Goal: Download file/media

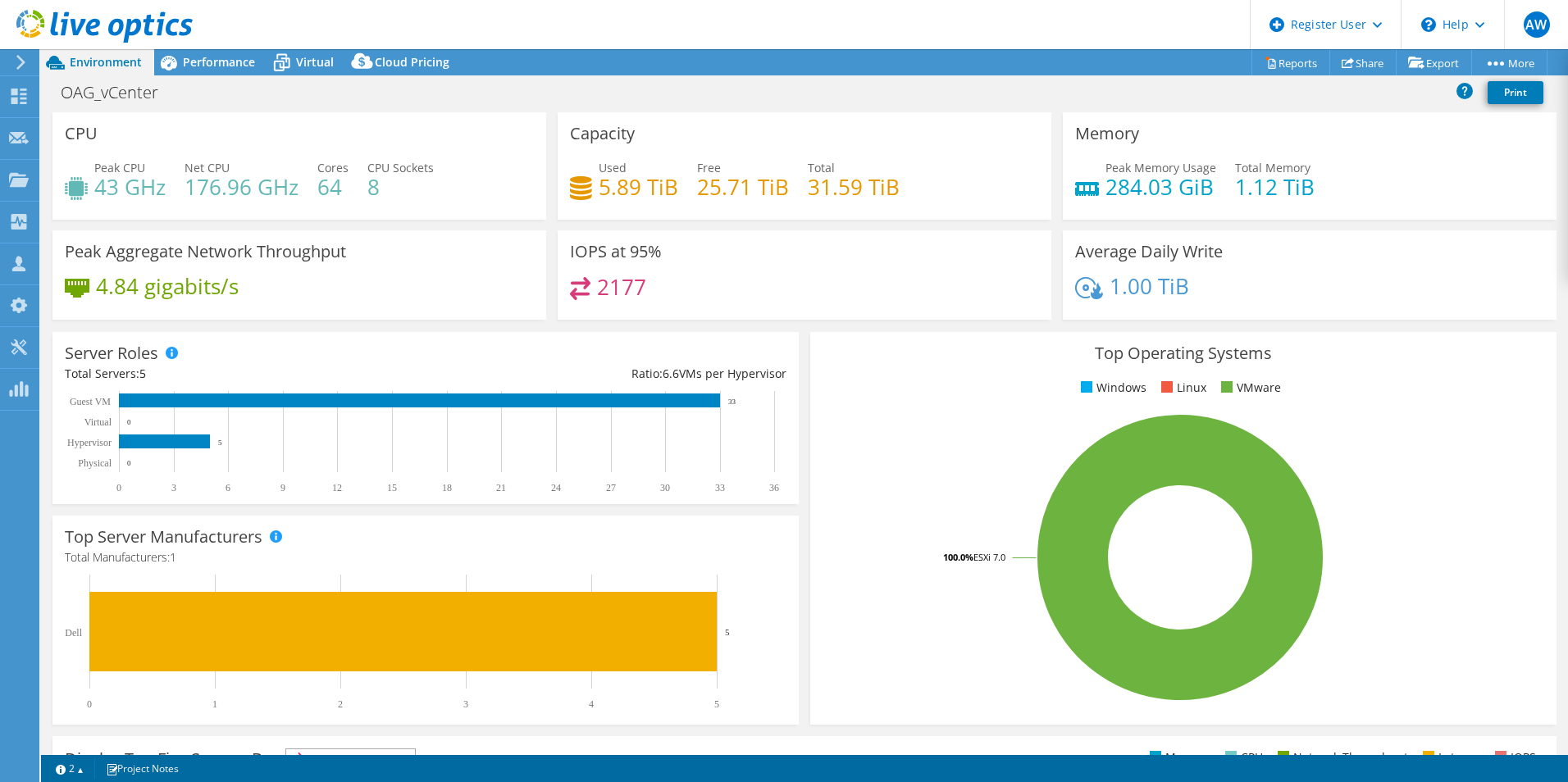
select select "[GEOGRAPHIC_DATA]"
select select "USD"
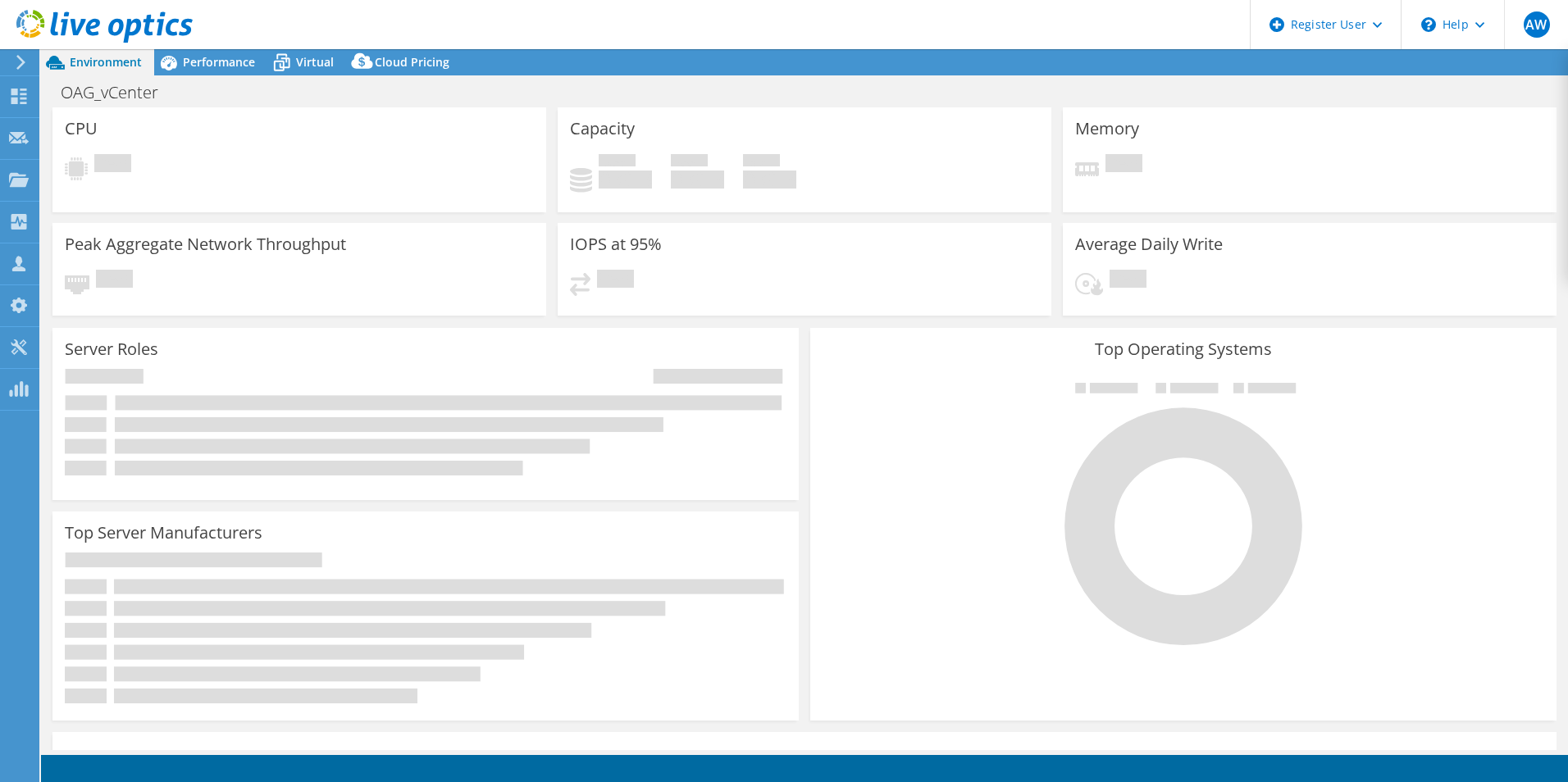
select select "[GEOGRAPHIC_DATA]"
select select "USD"
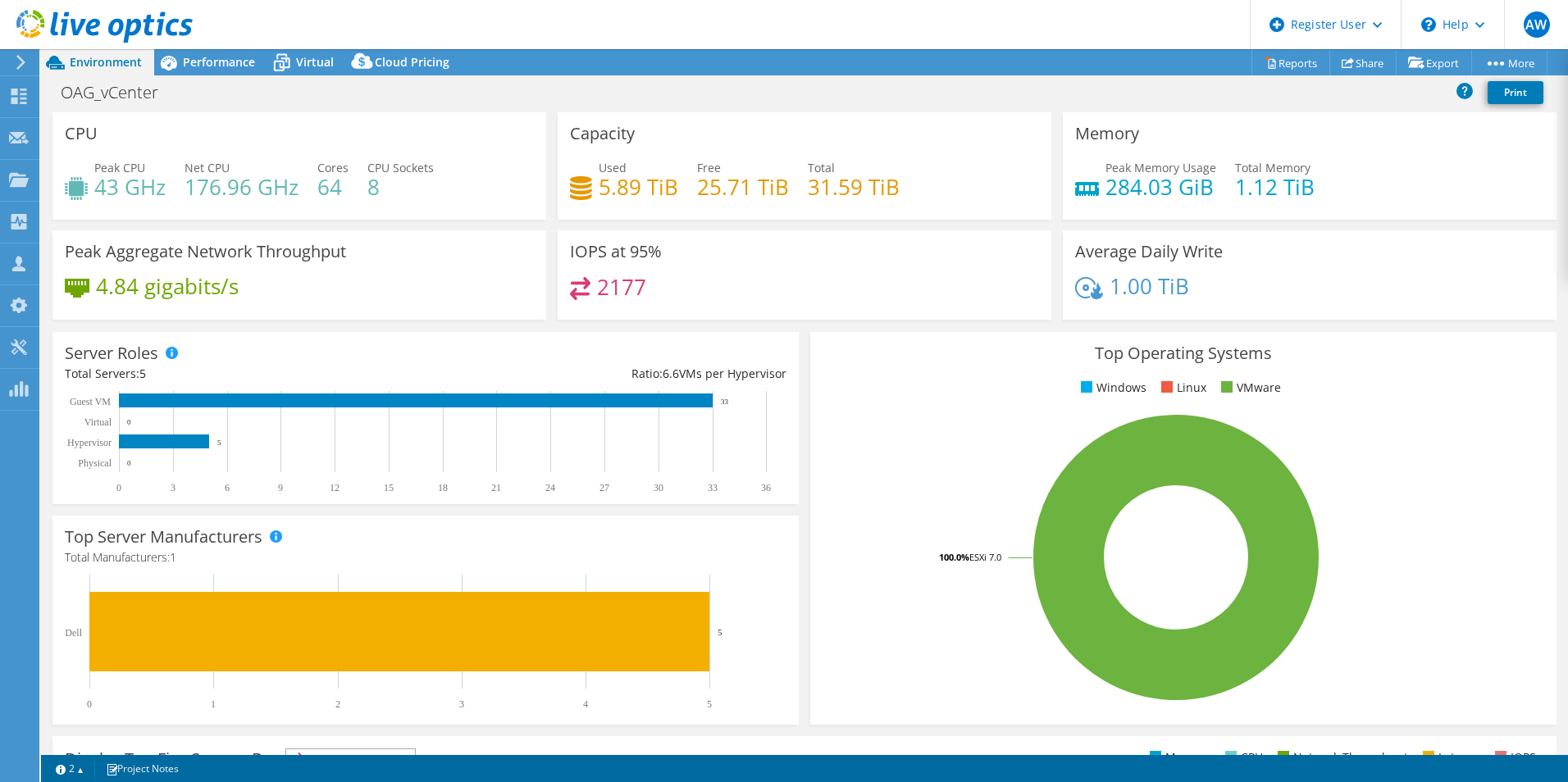
click at [17, 60] on icon at bounding box center [21, 63] width 12 height 15
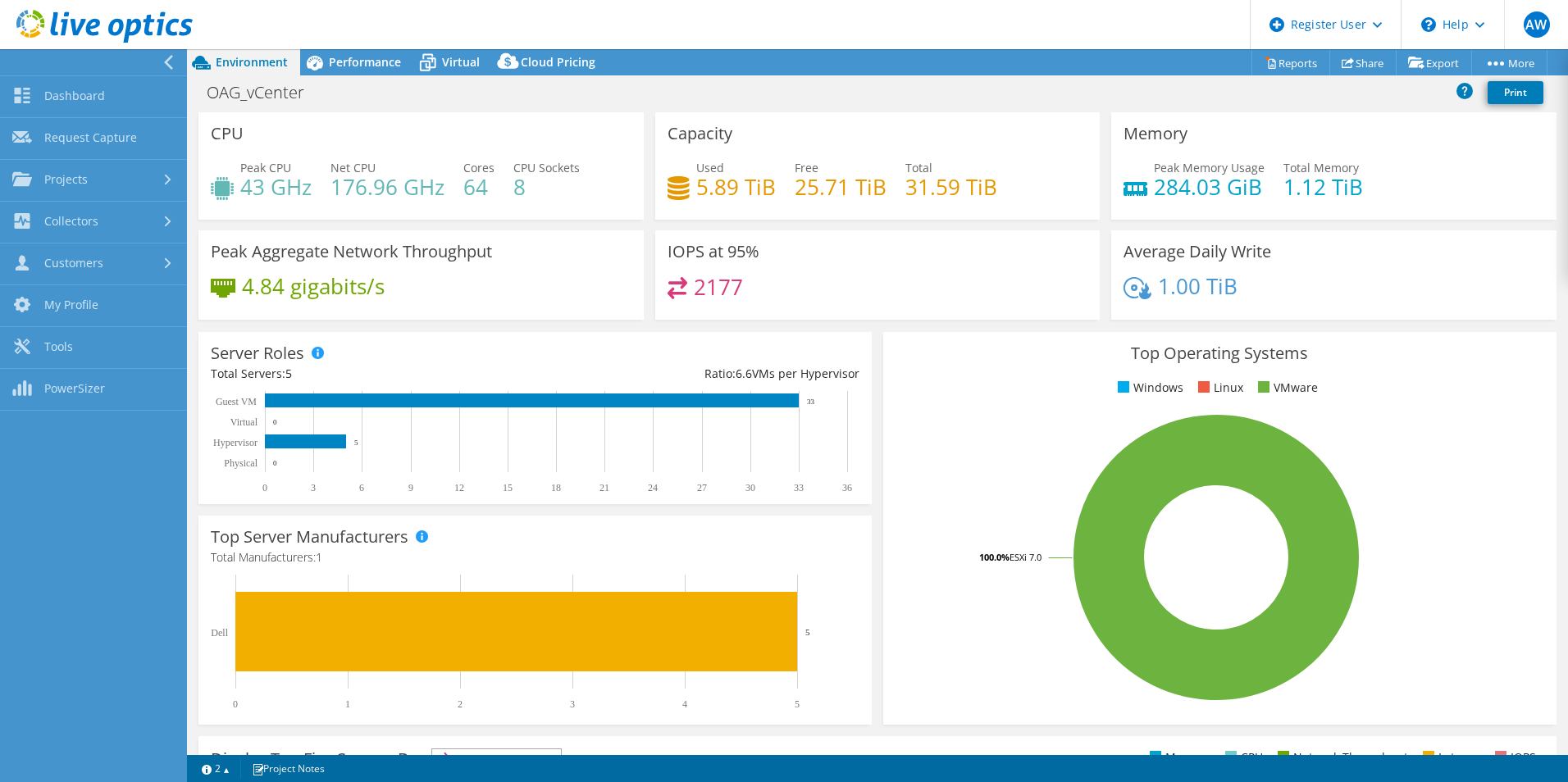
click at [1033, 98] on div "OAG_vCenter Print" at bounding box center [877, 92] width 1381 height 30
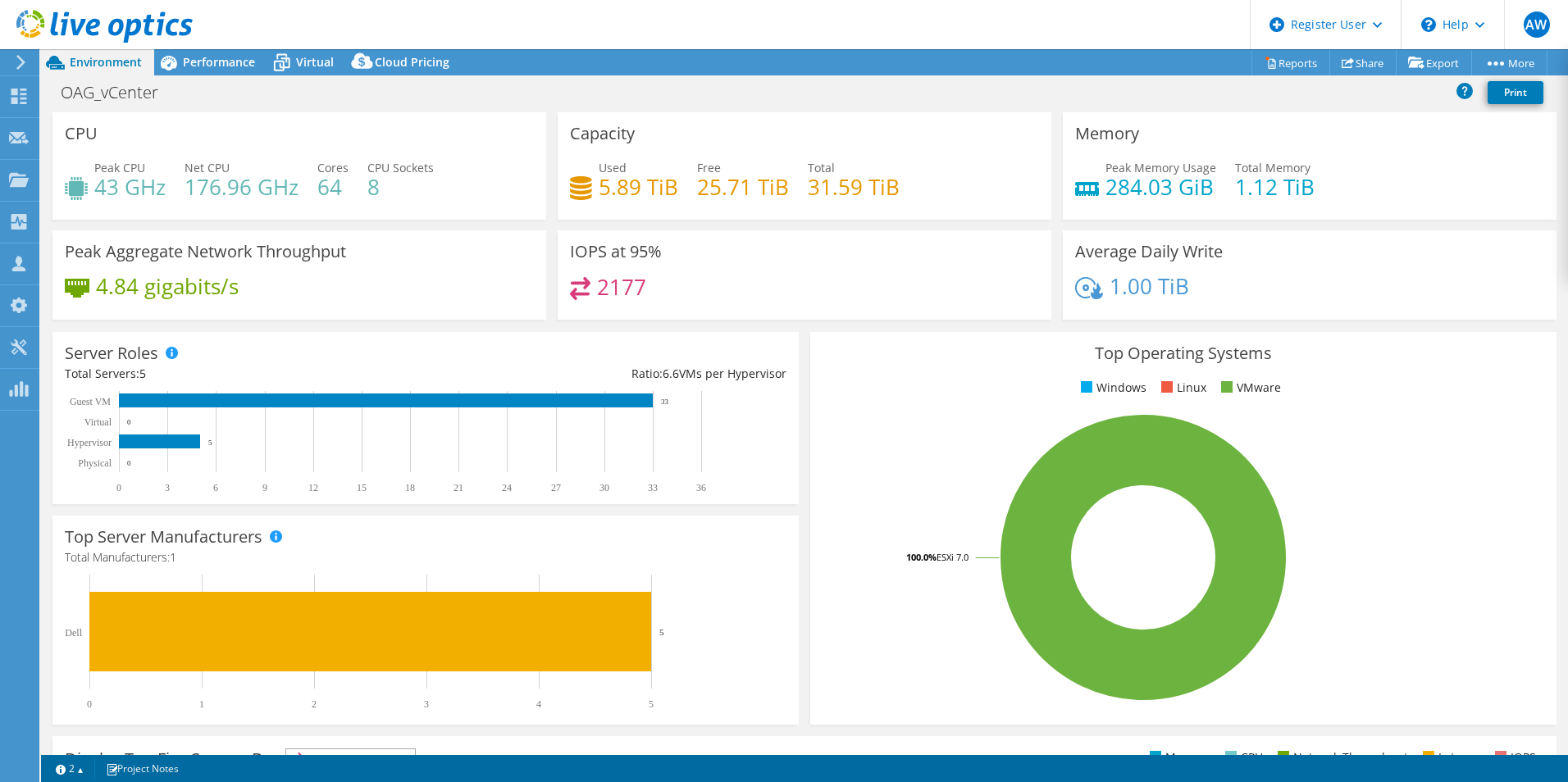
click at [20, 62] on icon at bounding box center [21, 63] width 12 height 15
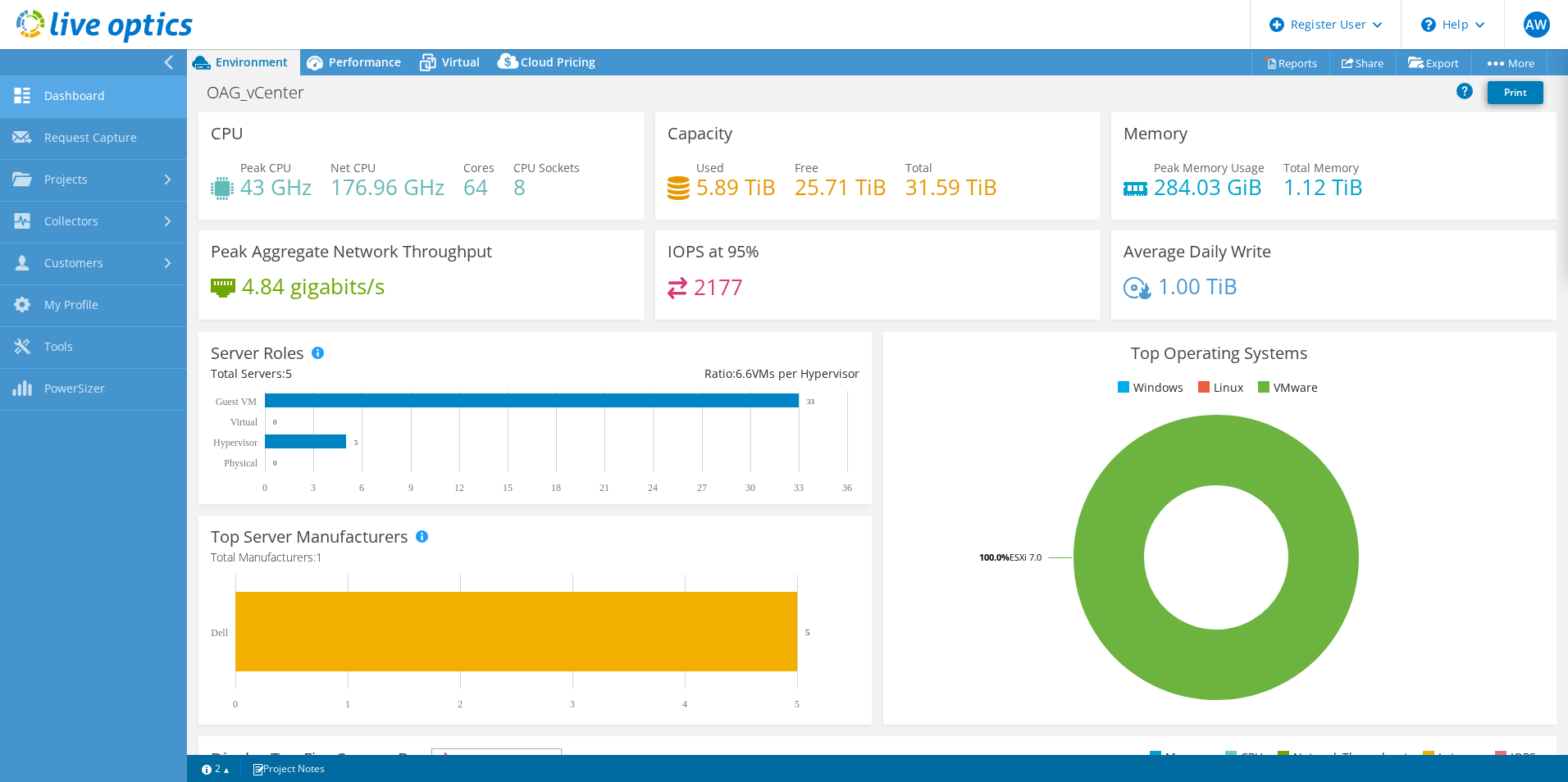
click at [82, 89] on link "Dashboard" at bounding box center [93, 97] width 187 height 42
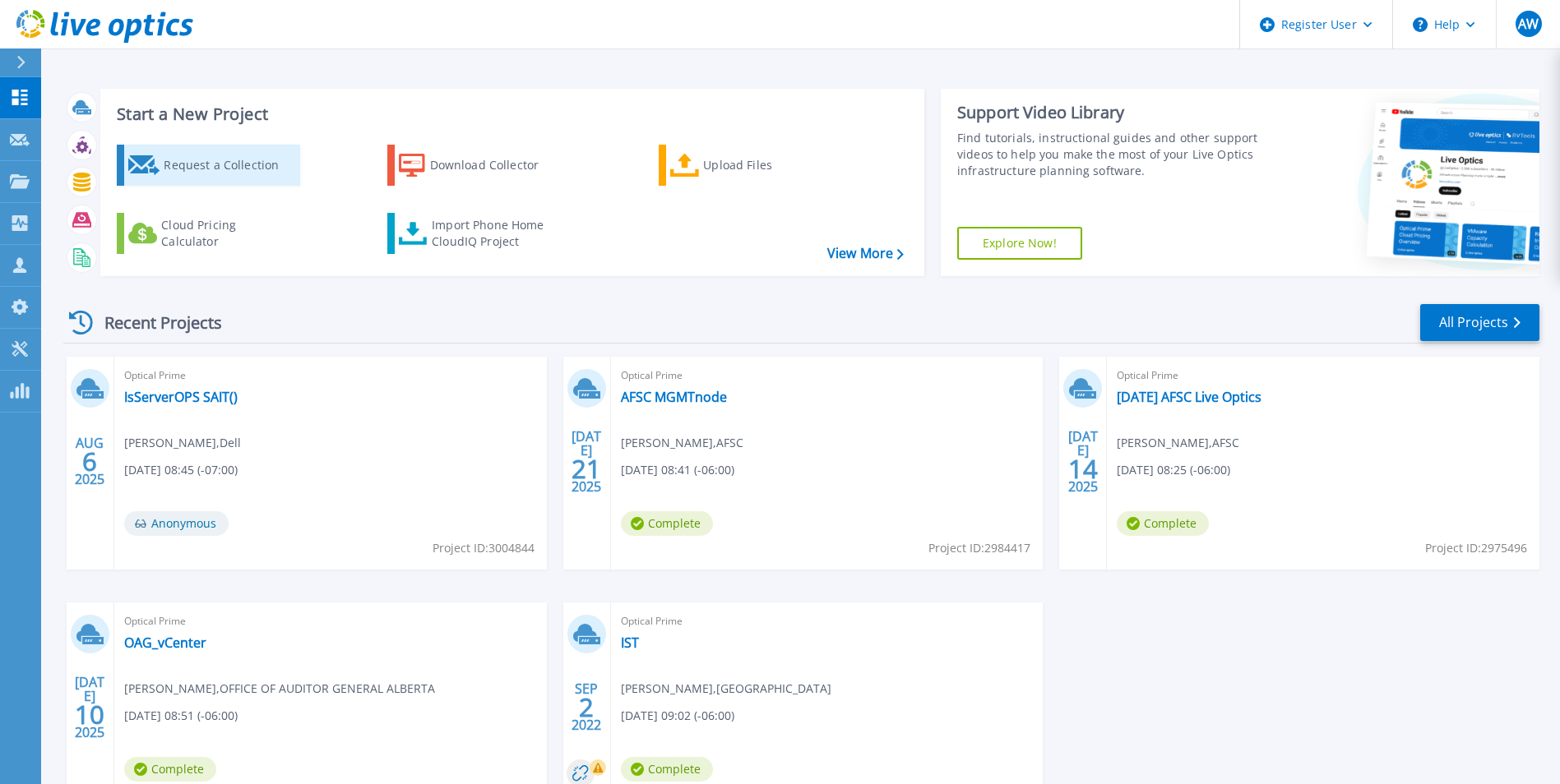
click at [210, 169] on div "Request a Collection" at bounding box center [230, 165] width 132 height 33
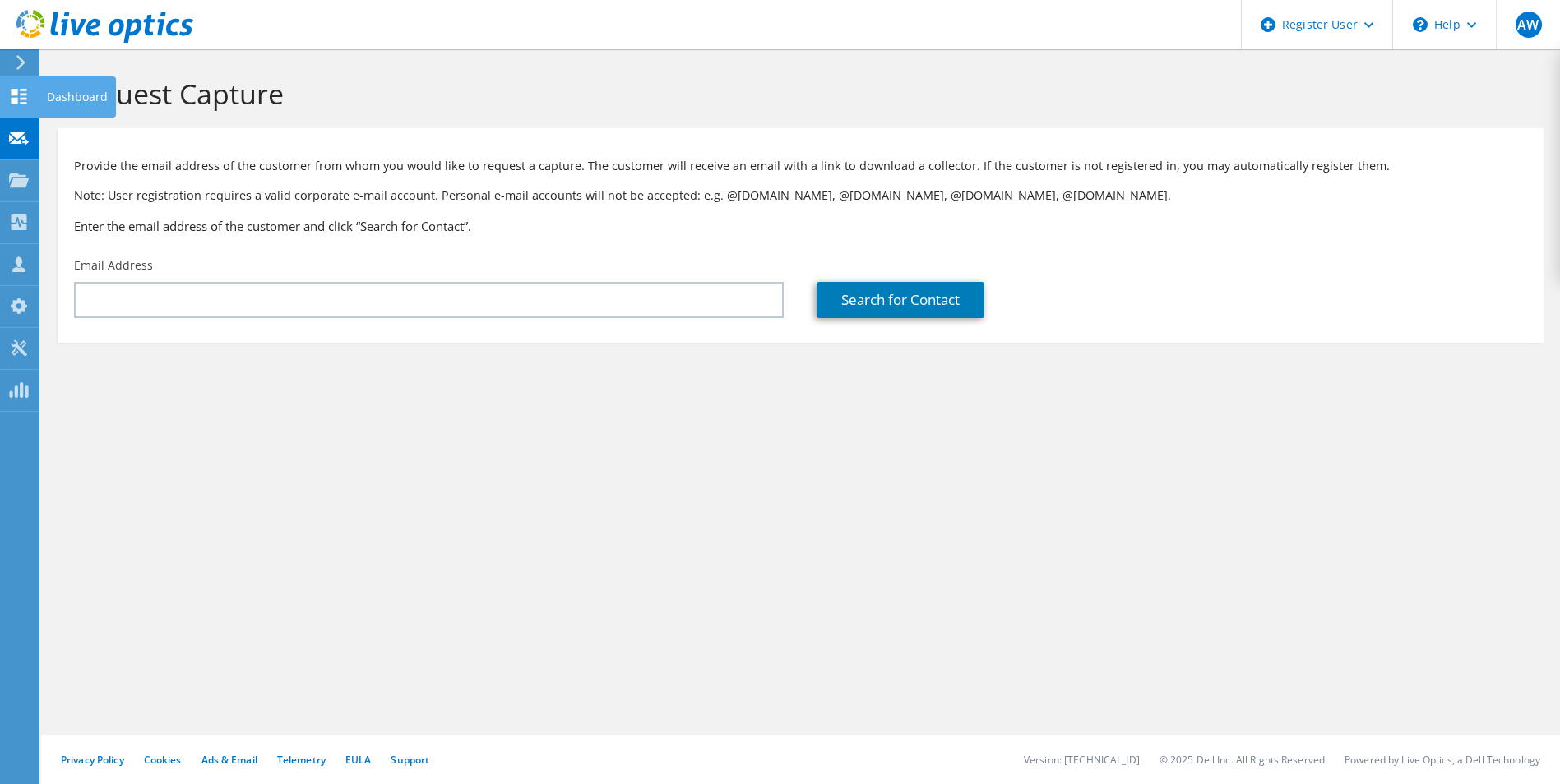
click at [24, 92] on icon at bounding box center [19, 96] width 20 height 16
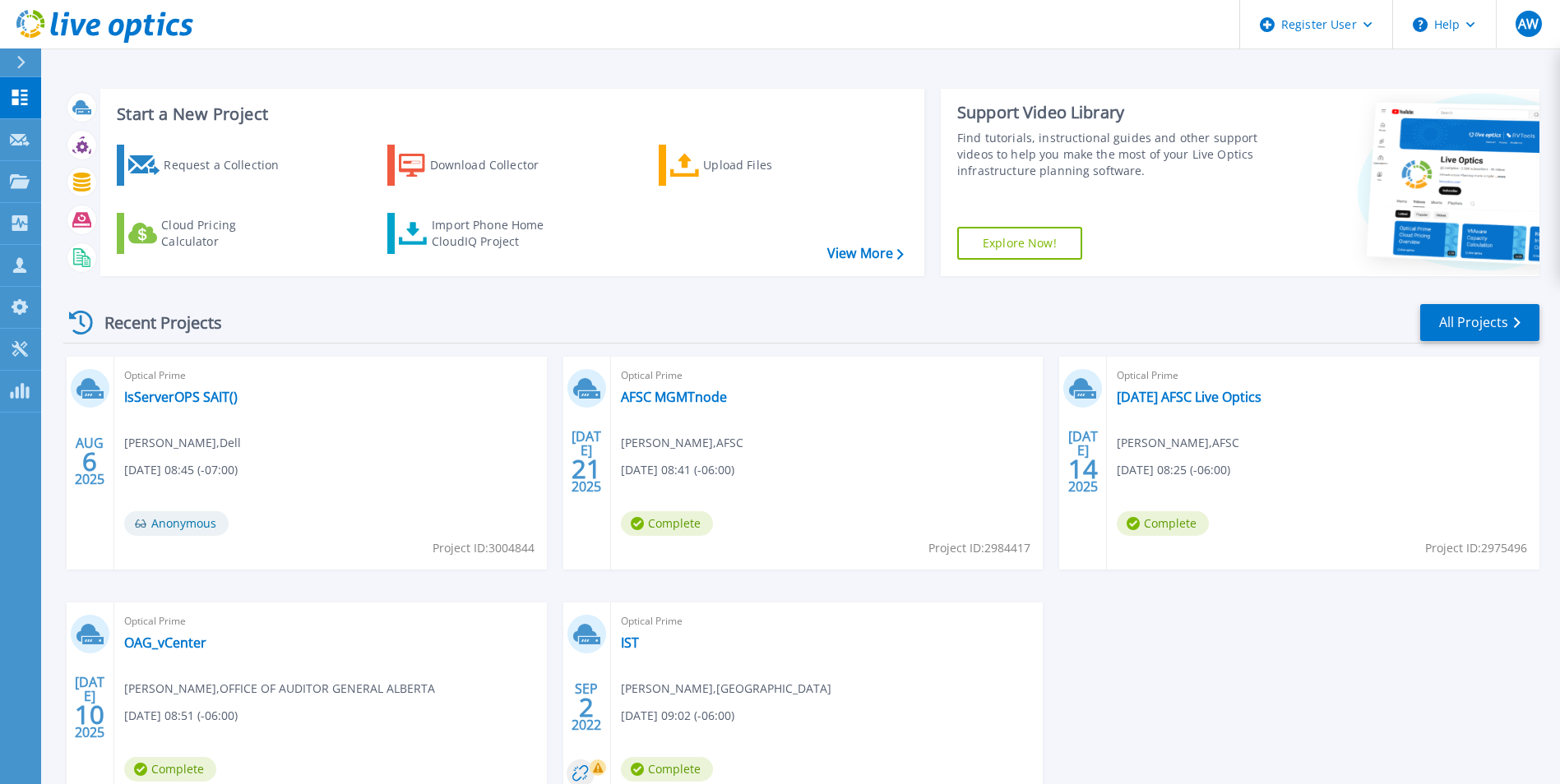
click at [20, 62] on icon at bounding box center [21, 62] width 9 height 13
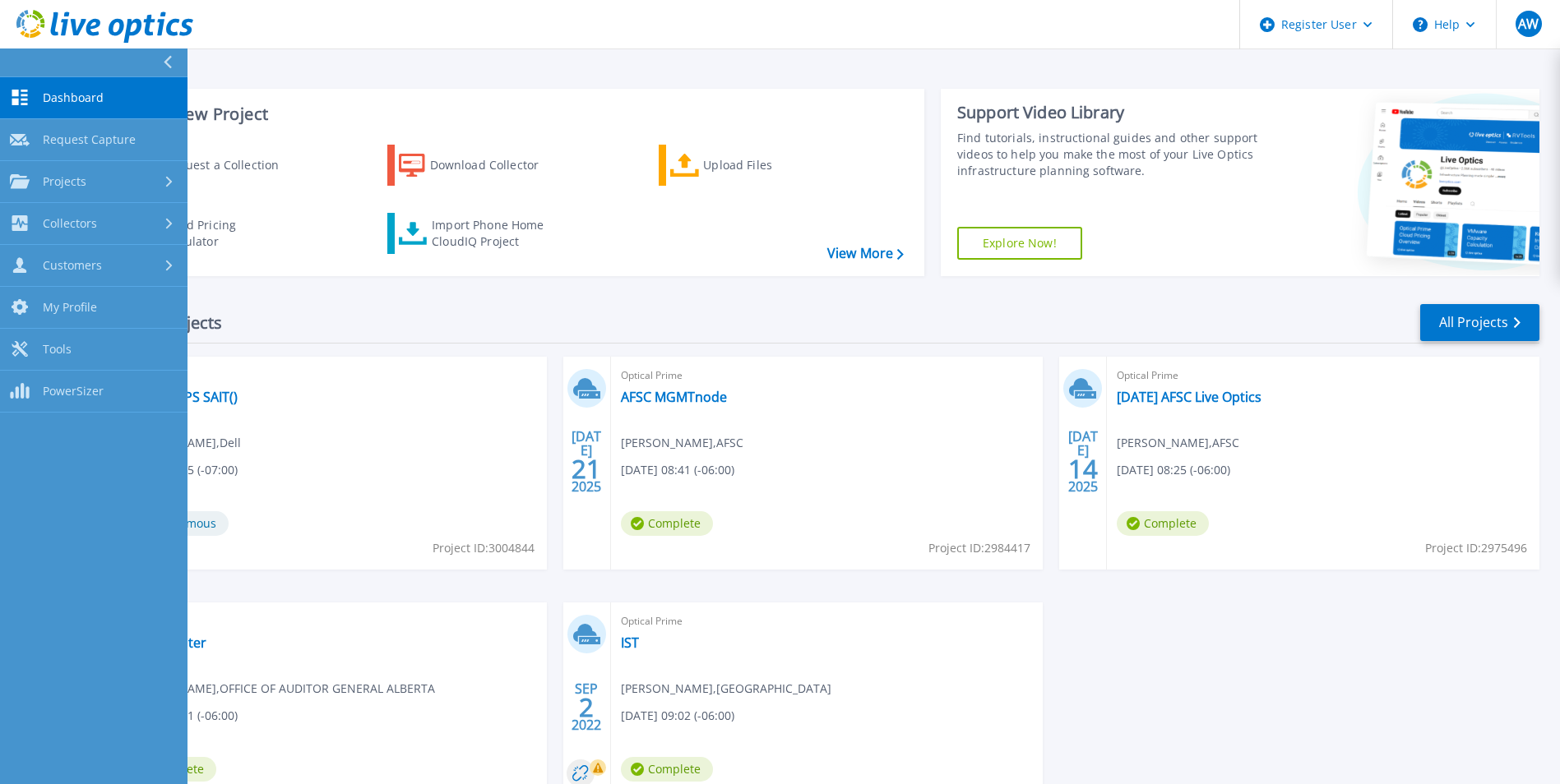
click at [544, 88] on div "Start a New Project Request a Collection Download Collector Upload Files Cloud …" at bounding box center [512, 182] width 824 height 187
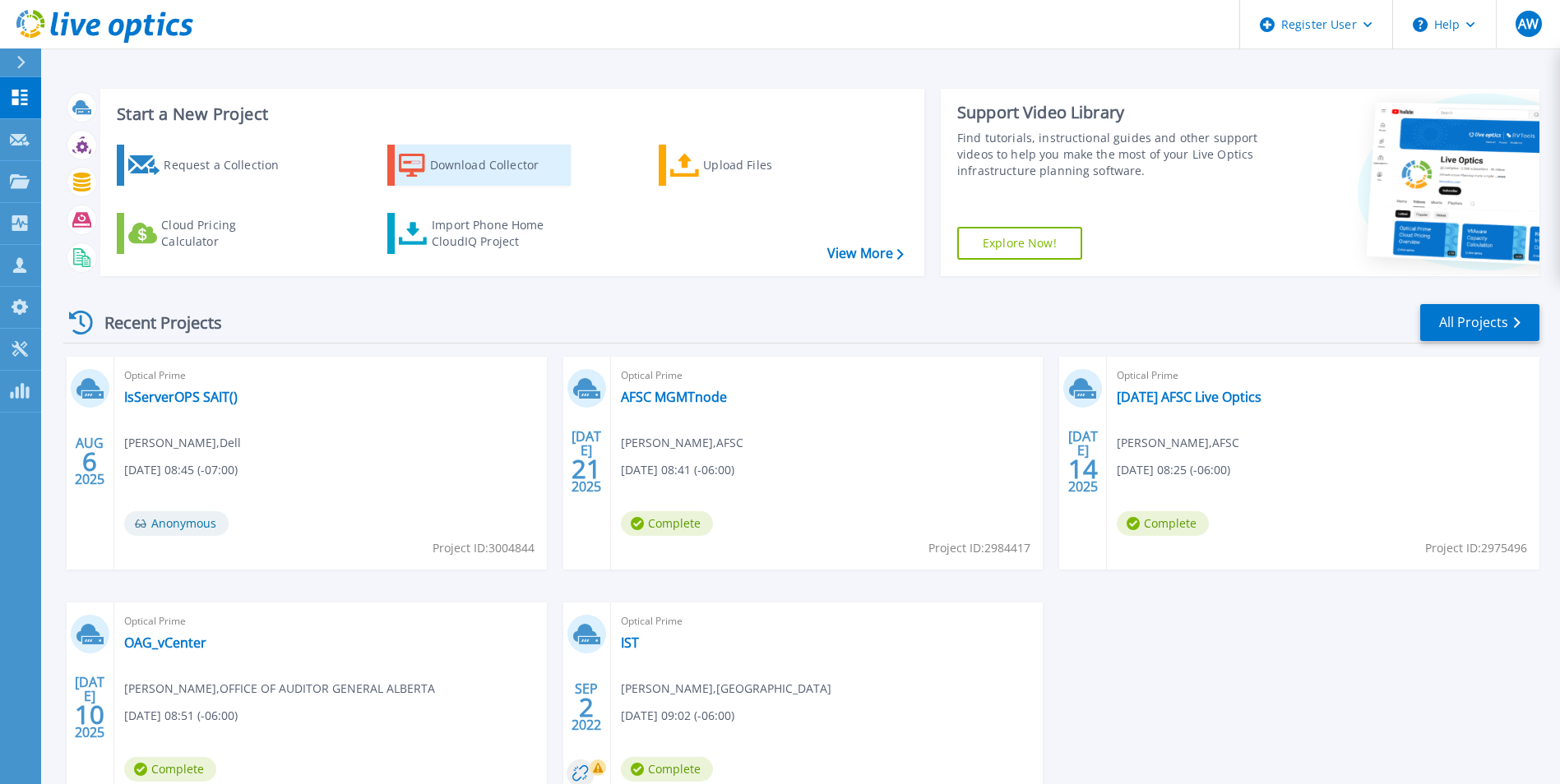
click at [479, 165] on div "Download Collector" at bounding box center [496, 165] width 132 height 33
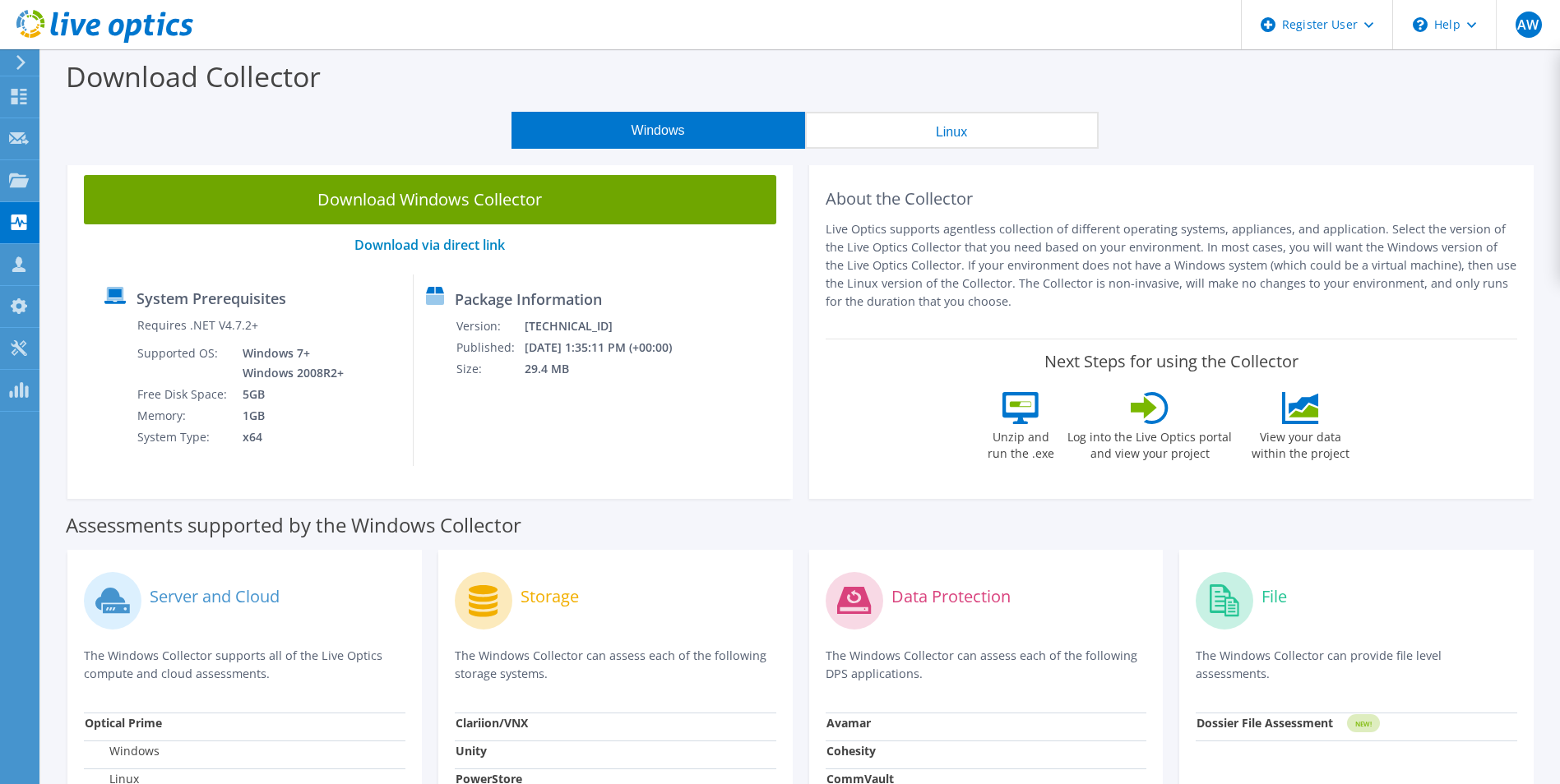
click at [379, 141] on div "Windows Linux" at bounding box center [804, 130] width 1494 height 37
click at [166, 125] on div "Windows Linux" at bounding box center [804, 130] width 1494 height 37
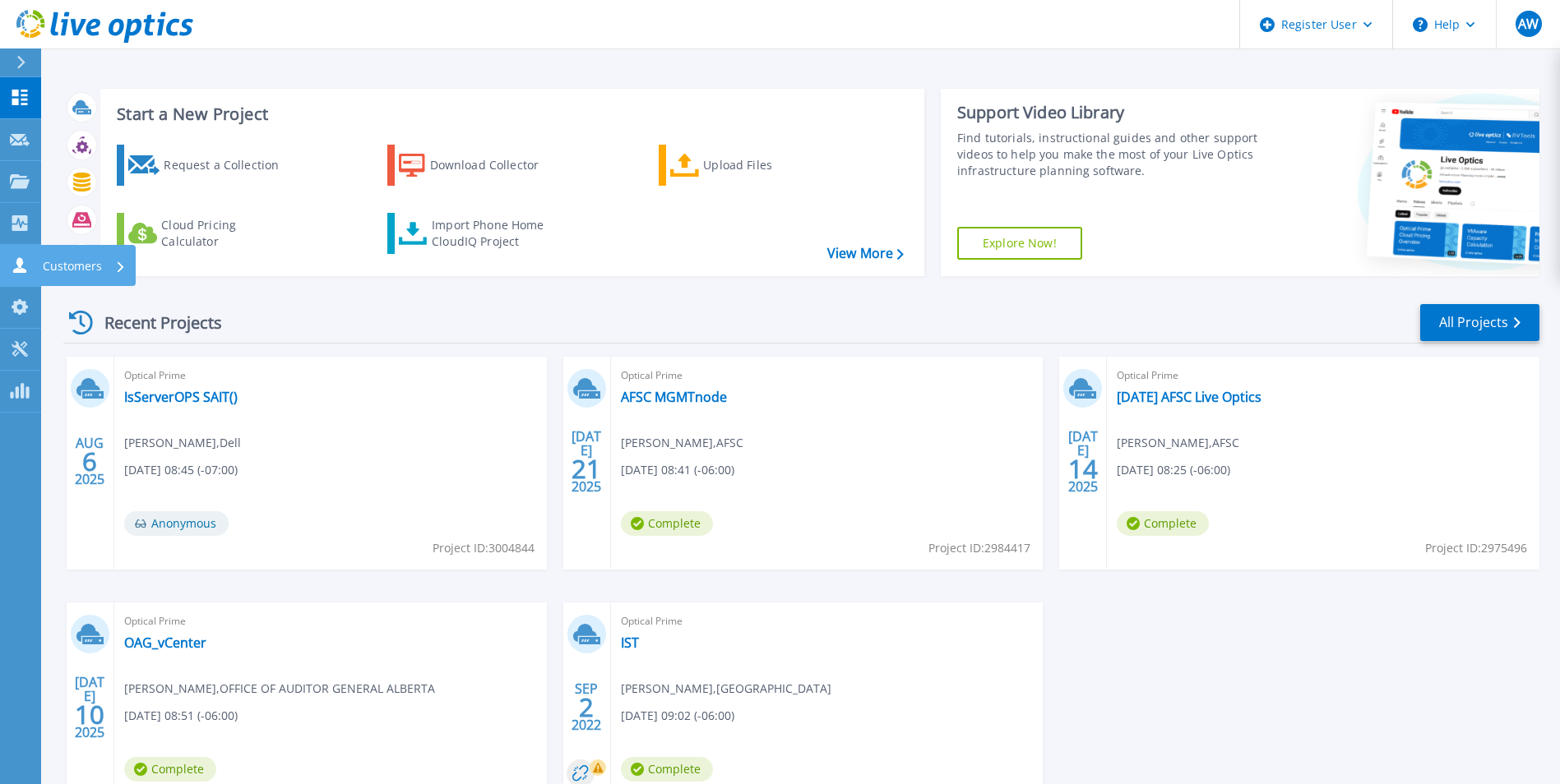
click at [16, 268] on icon at bounding box center [19, 264] width 20 height 16
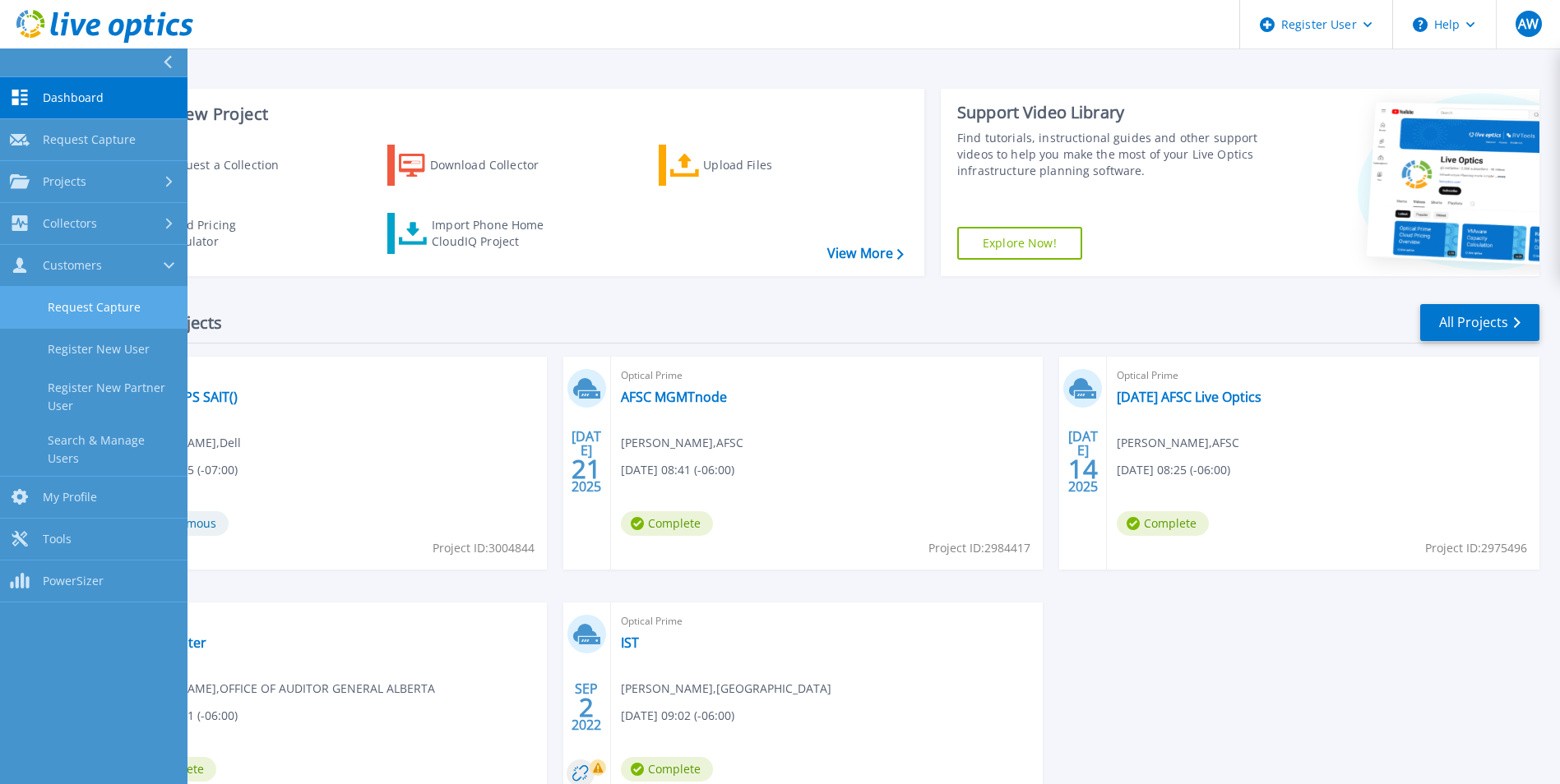
click at [102, 305] on link "Request Capture" at bounding box center [93, 308] width 187 height 42
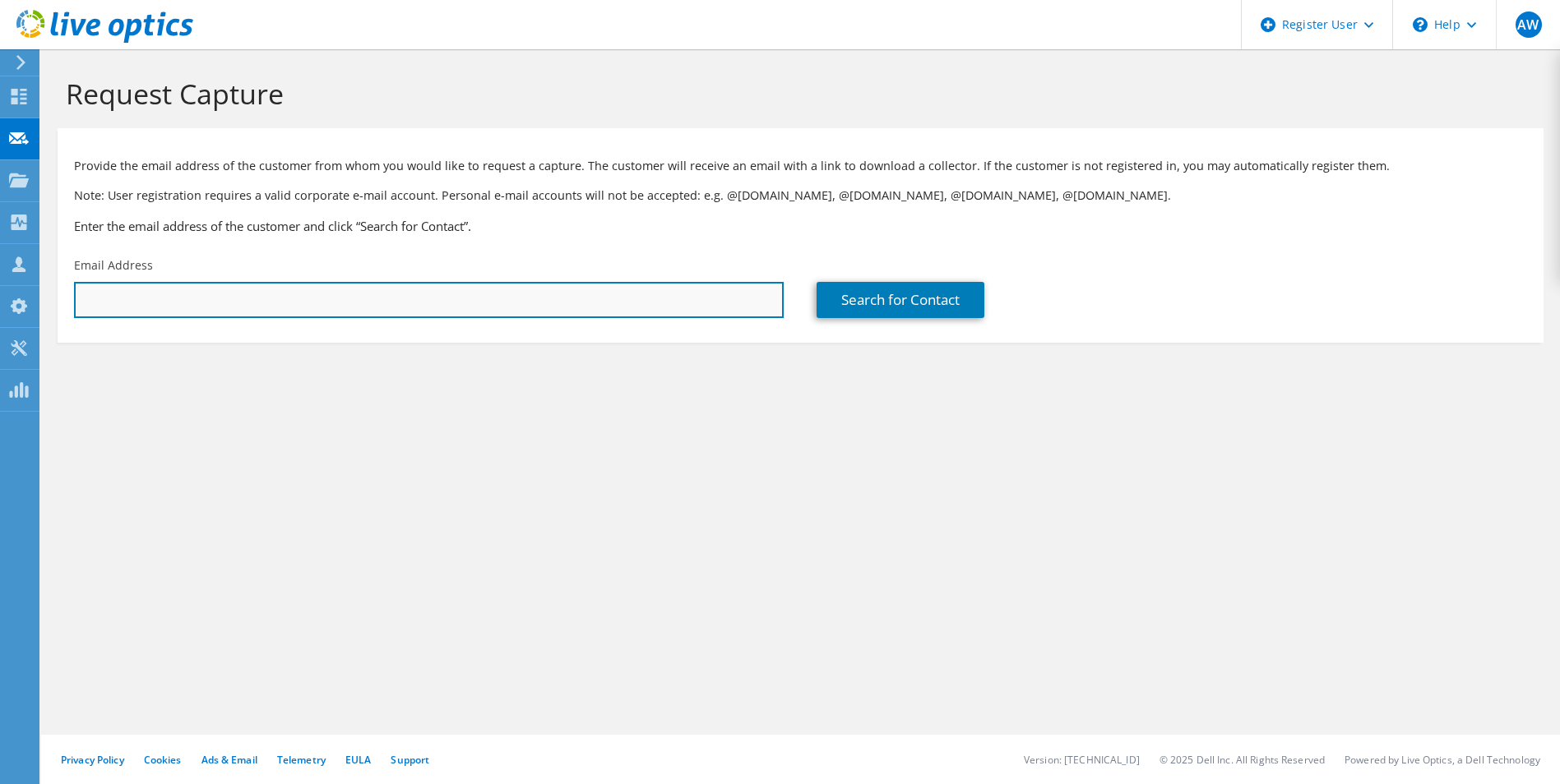
click at [262, 312] on input "text" at bounding box center [429, 300] width 710 height 36
type input "anish"
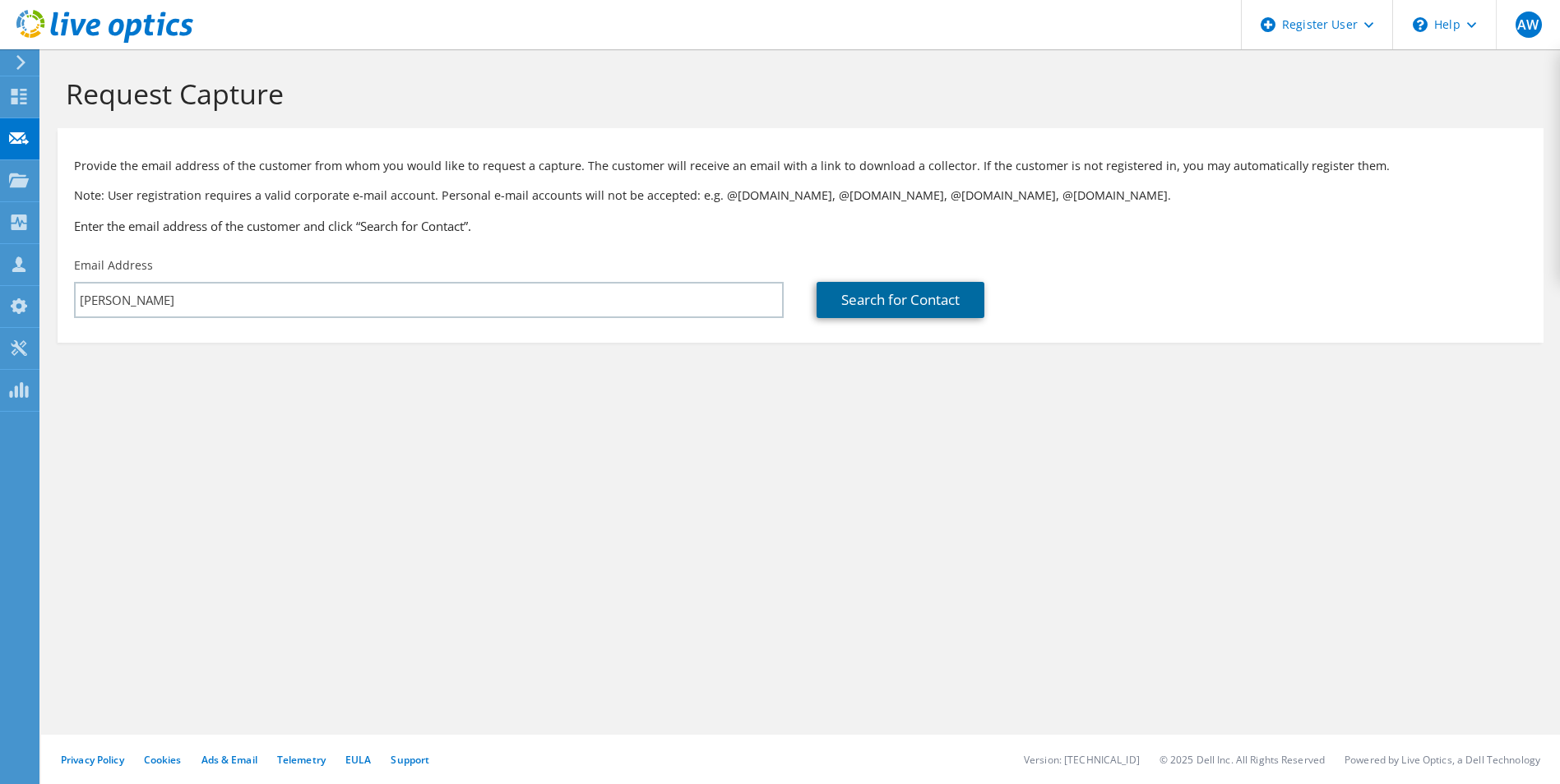
click at [860, 296] on link "Search for Contact" at bounding box center [900, 300] width 168 height 36
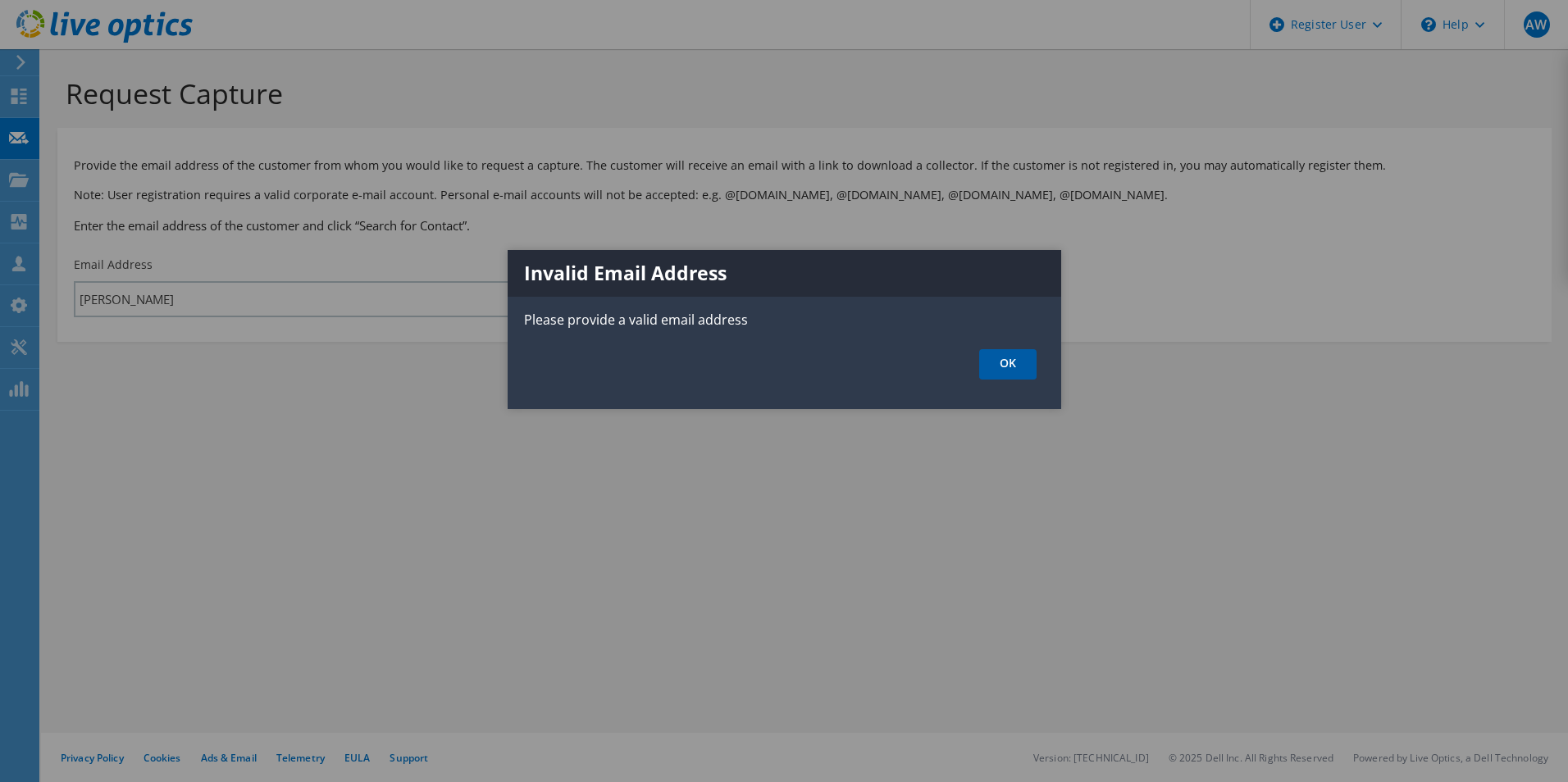
click at [1030, 370] on link "OK" at bounding box center [1007, 364] width 57 height 30
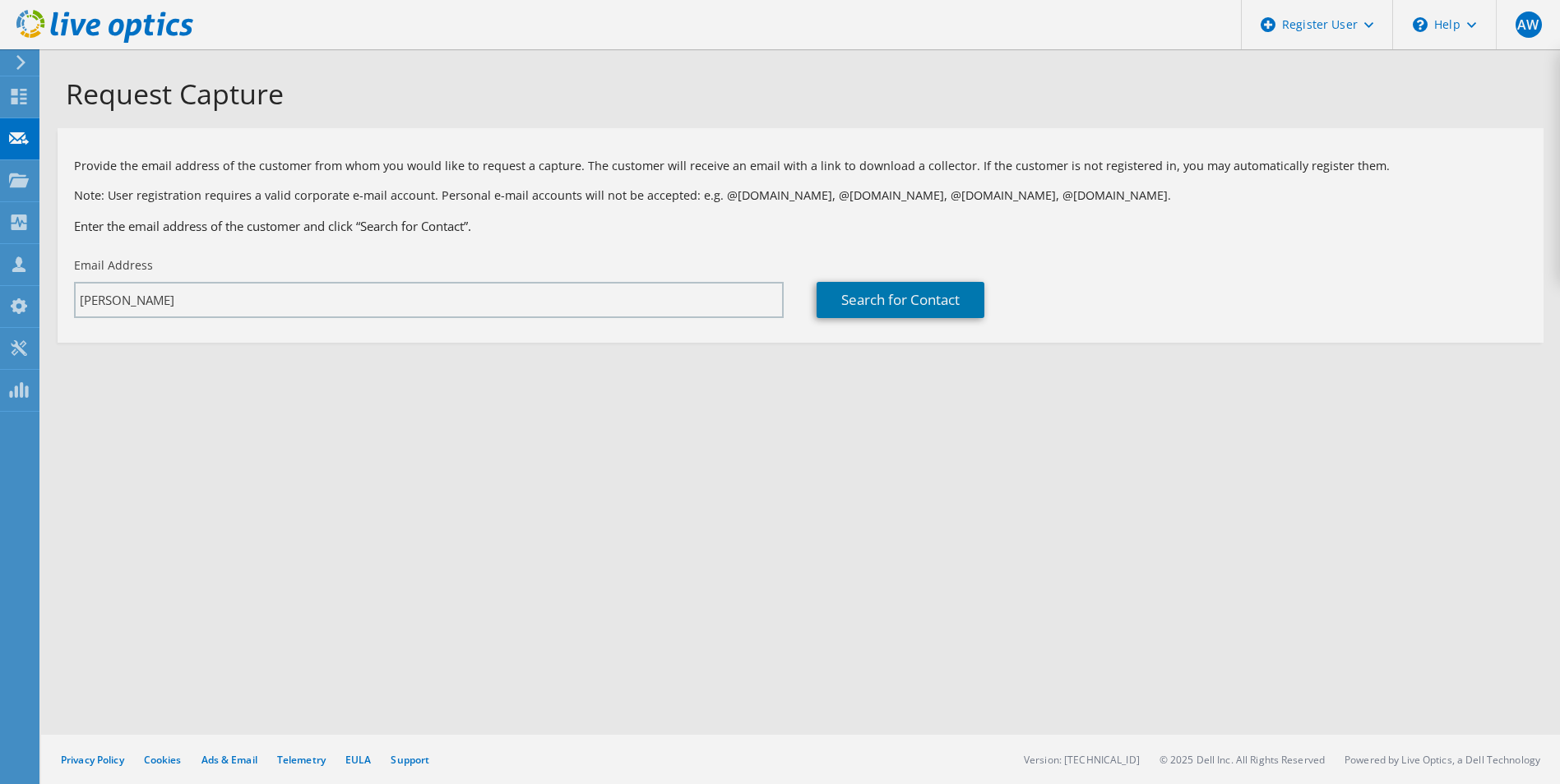
drag, startPoint x: 1301, startPoint y: 215, endPoint x: 1385, endPoint y: 79, distance: 159.8
click at [1302, 213] on div at bounding box center [780, 392] width 1560 height 784
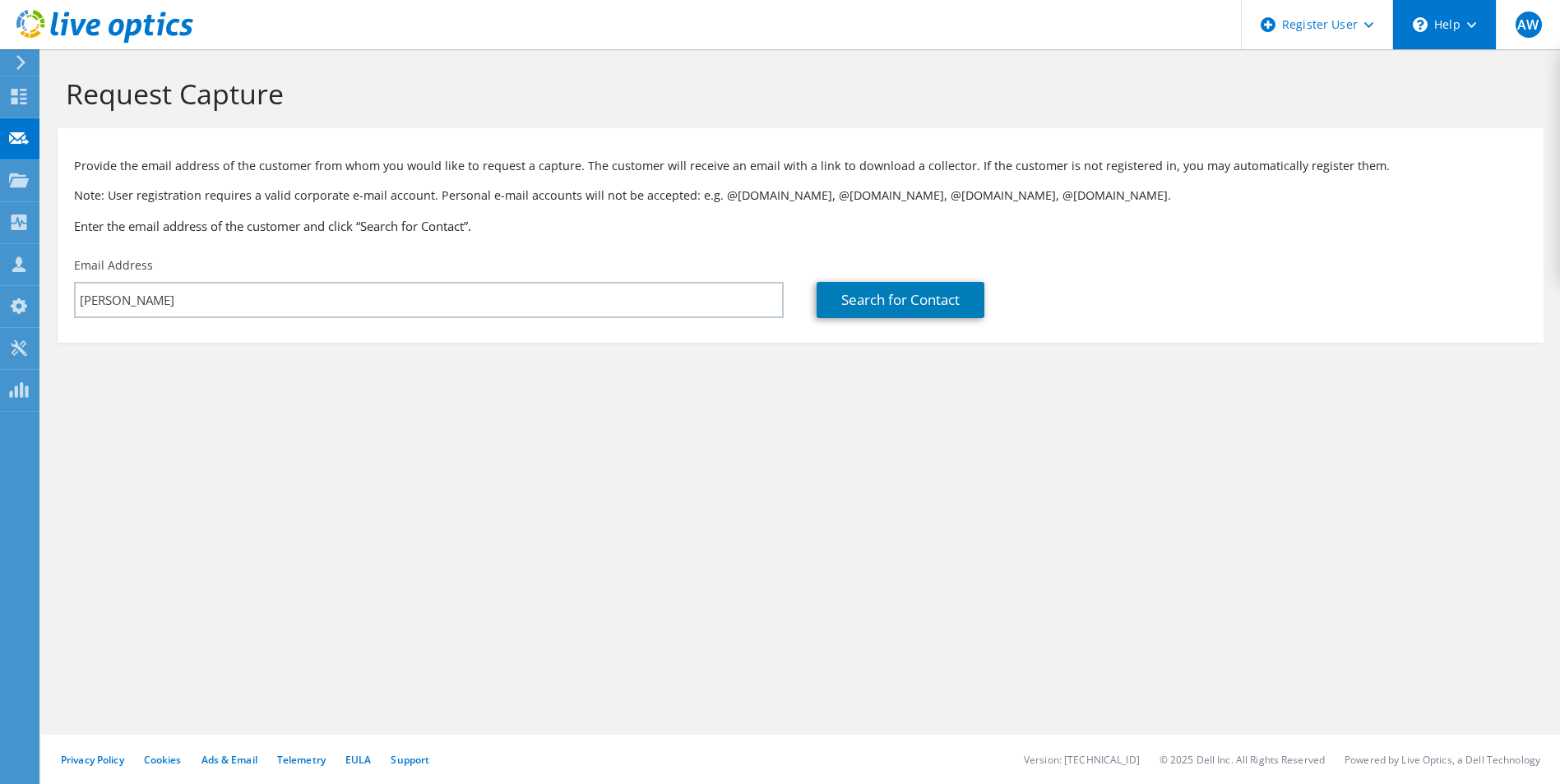
click at [1472, 25] on use at bounding box center [1472, 25] width 9 height 6
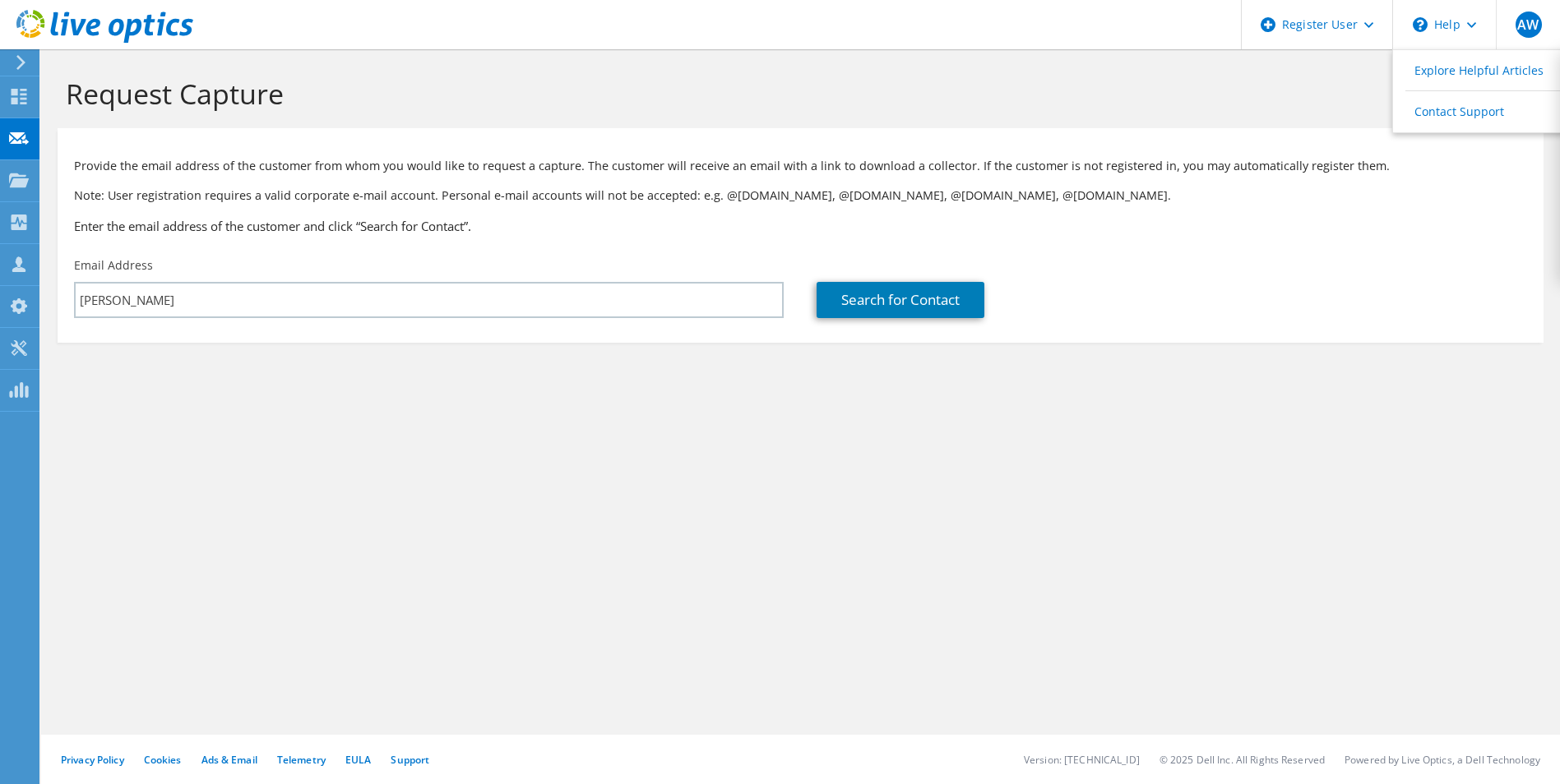
click at [1254, 94] on h1 "Request Capture" at bounding box center [796, 93] width 1461 height 35
click at [1527, 24] on span "AW" at bounding box center [1528, 24] width 26 height 26
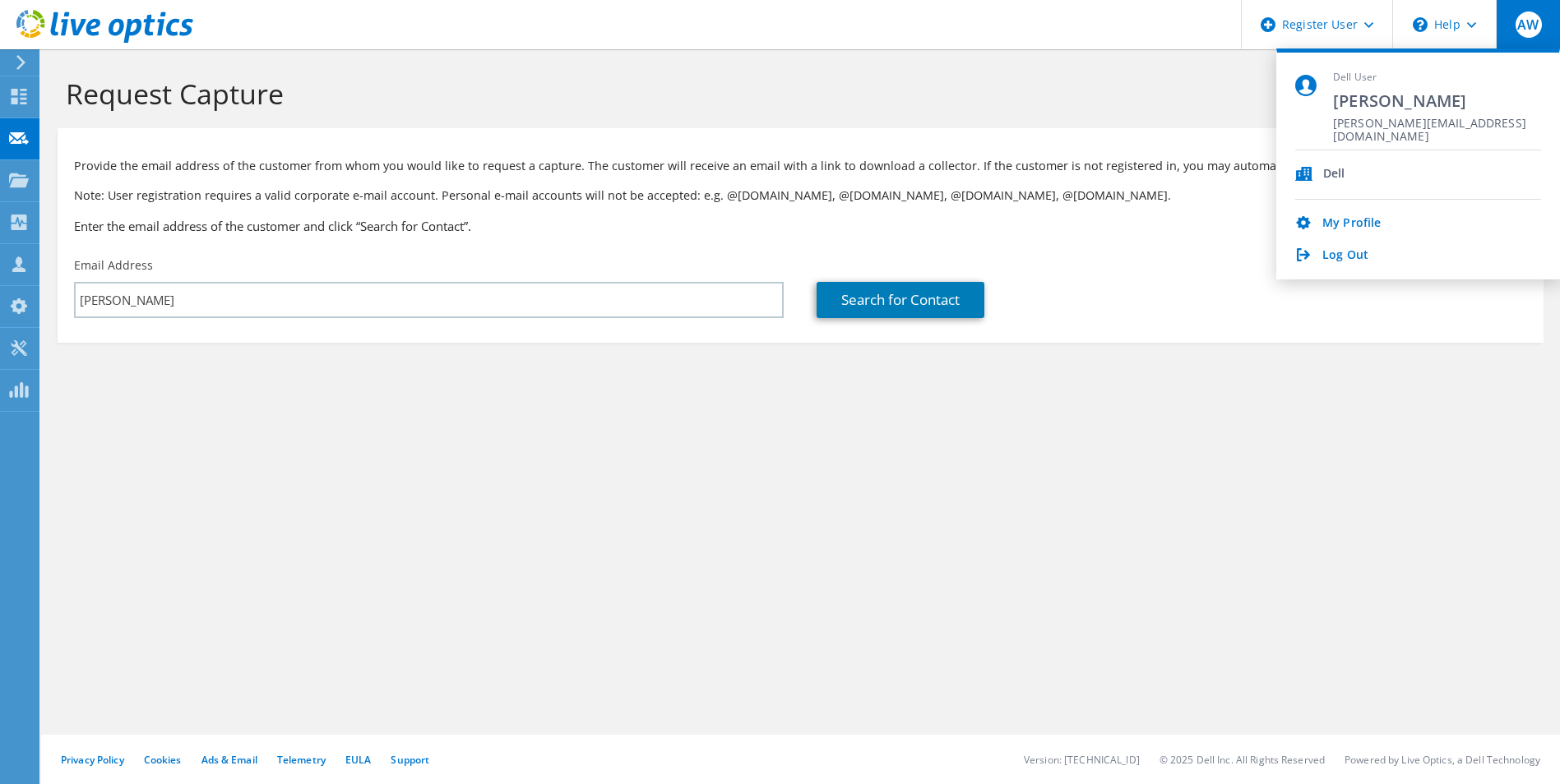
click at [862, 94] on h1 "Request Capture" at bounding box center [796, 93] width 1461 height 35
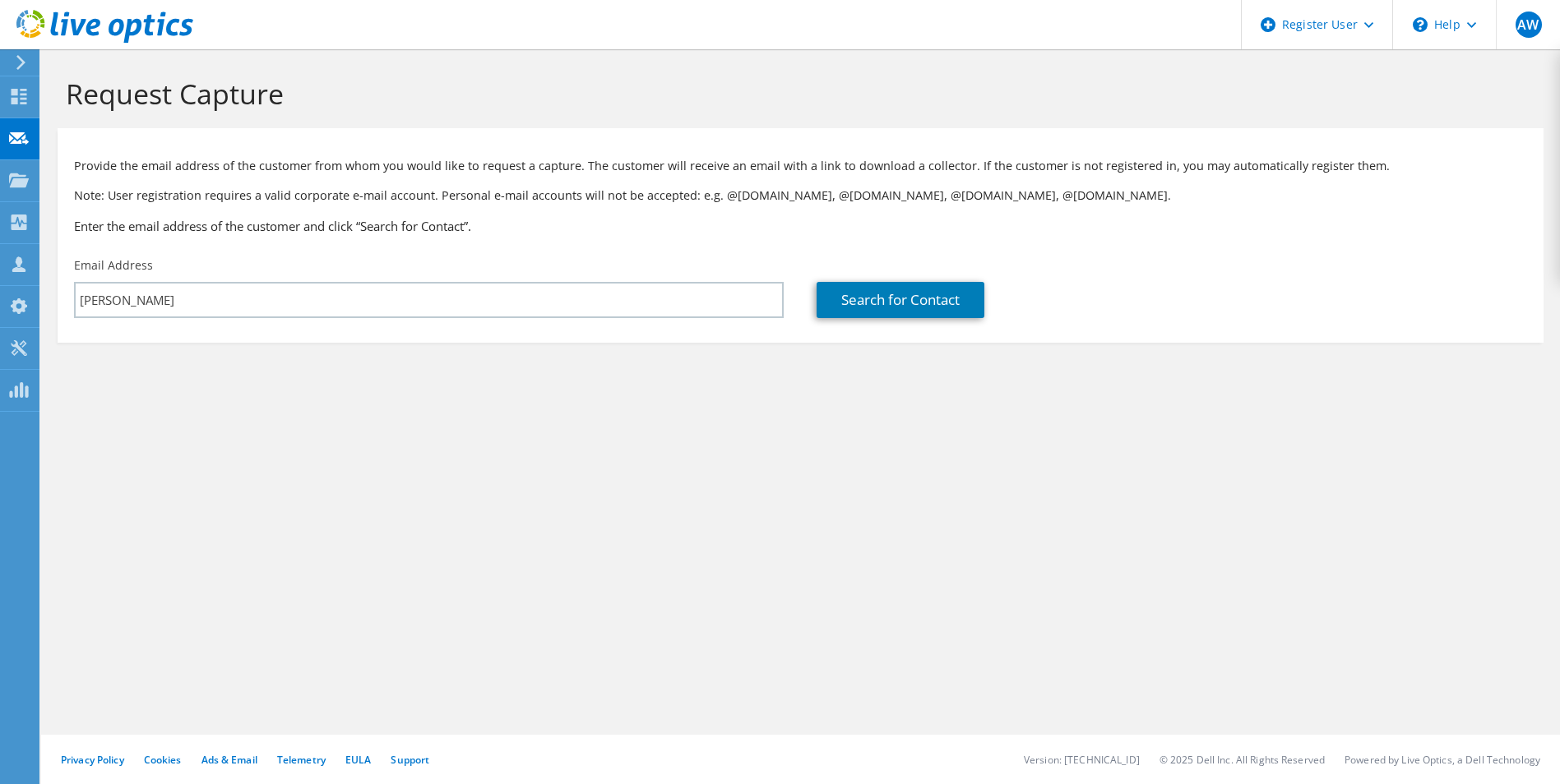
click at [21, 61] on icon at bounding box center [21, 63] width 12 height 15
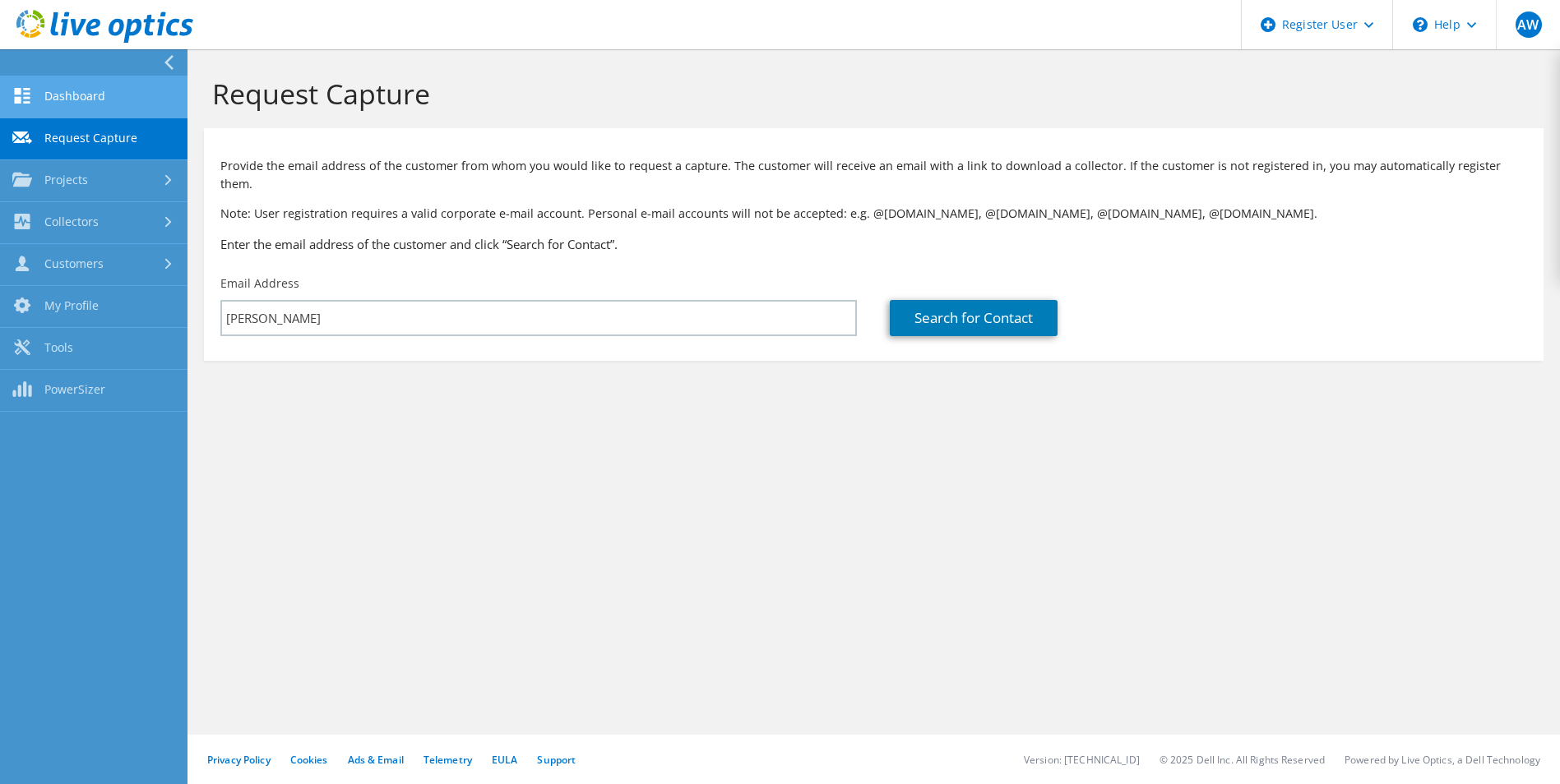
click at [77, 98] on link "Dashboard" at bounding box center [93, 97] width 187 height 42
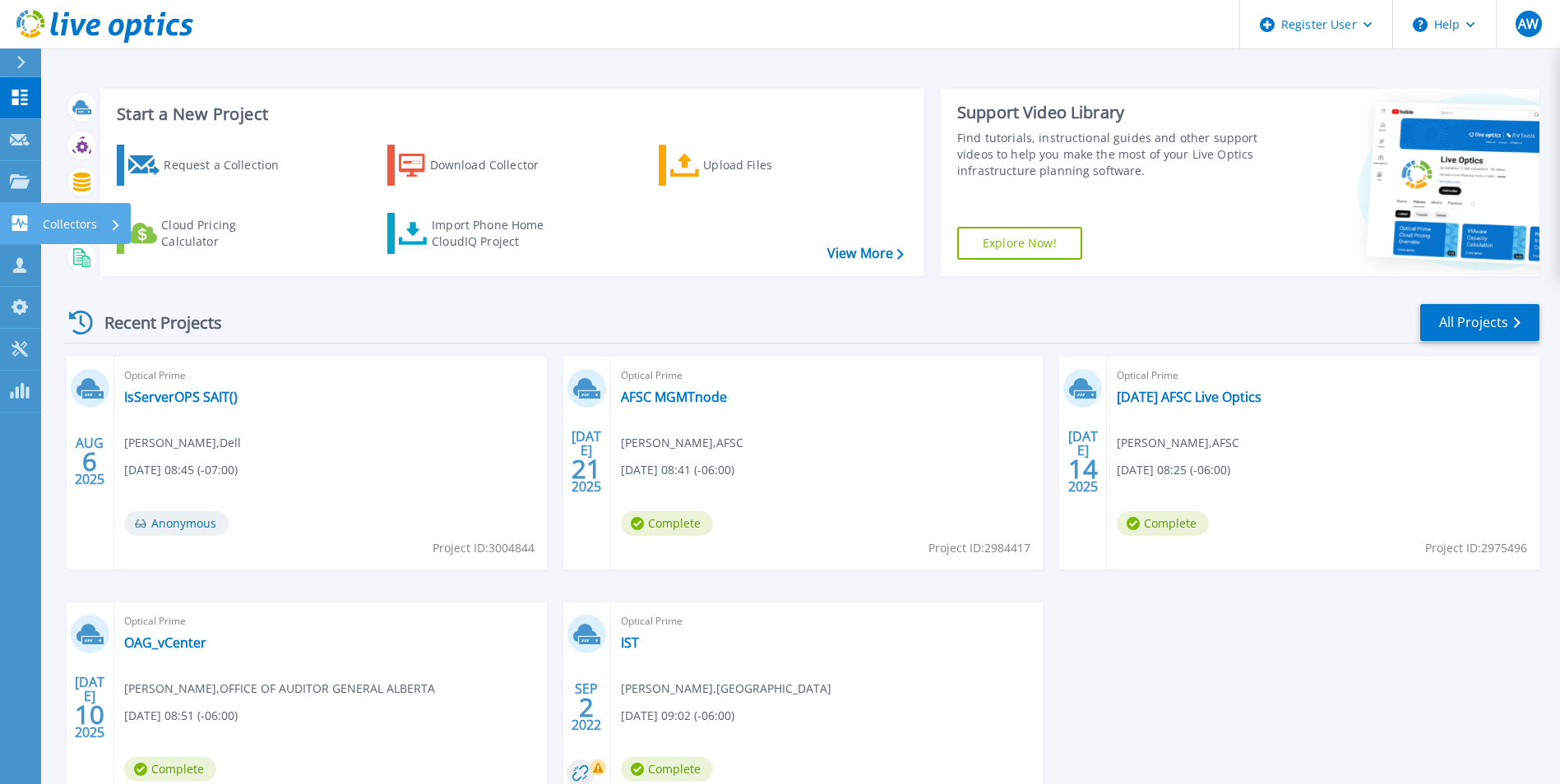
click at [81, 221] on p "Collectors" at bounding box center [70, 224] width 55 height 42
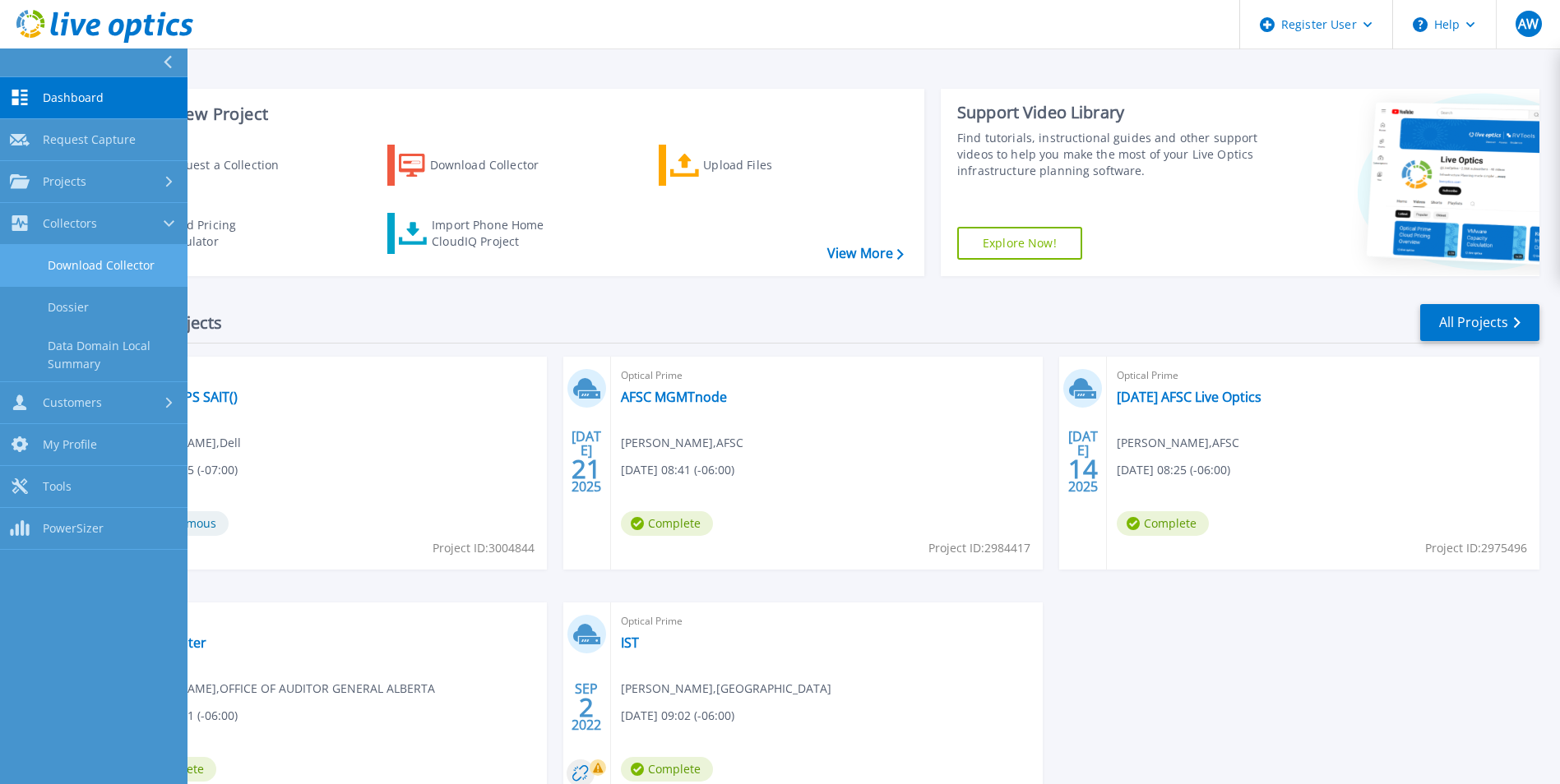
click at [96, 263] on link "Download Collector" at bounding box center [93, 265] width 187 height 42
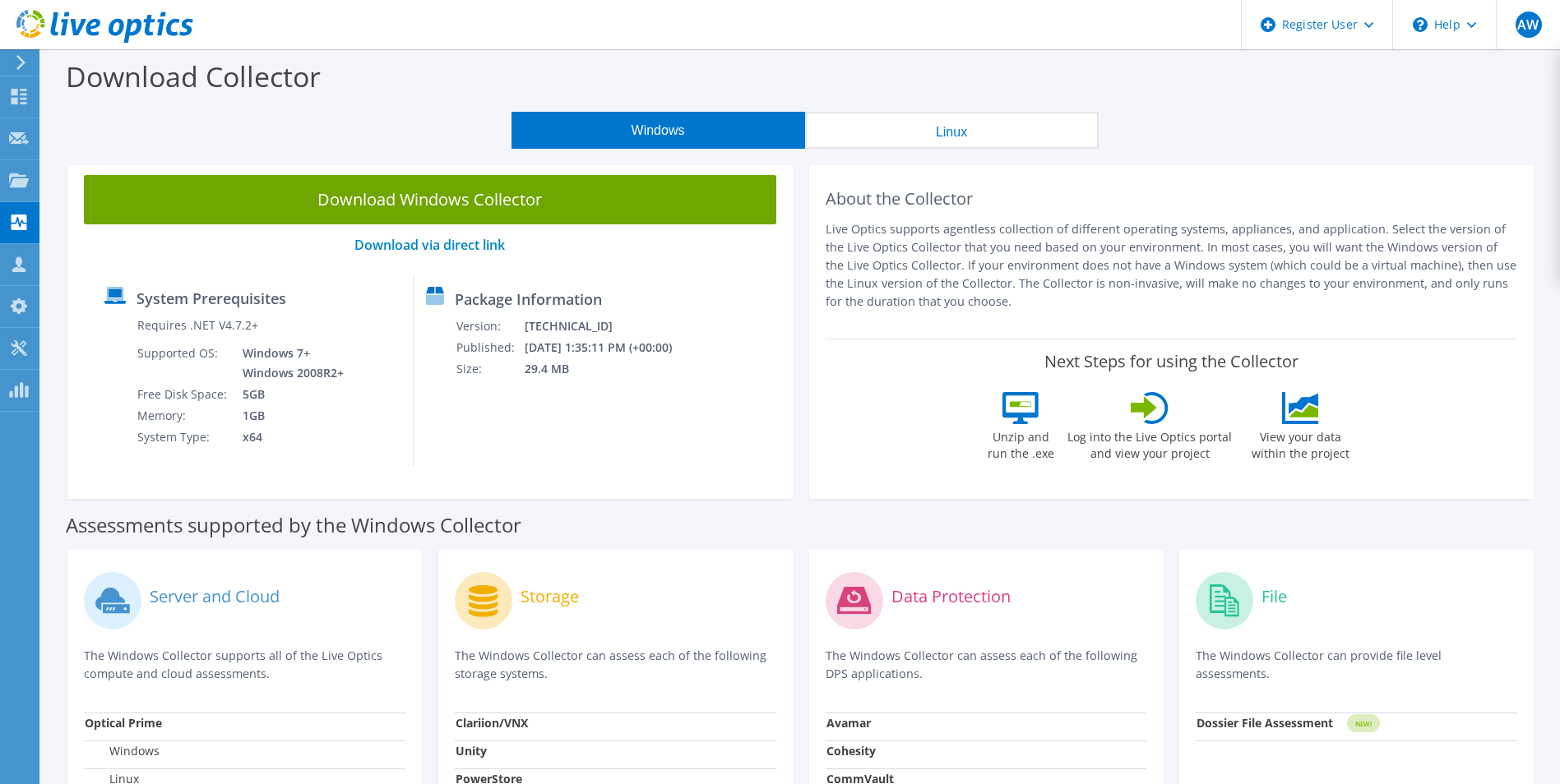
click at [22, 54] on div at bounding box center [96, 27] width 193 height 56
click at [20, 56] on icon at bounding box center [21, 63] width 12 height 15
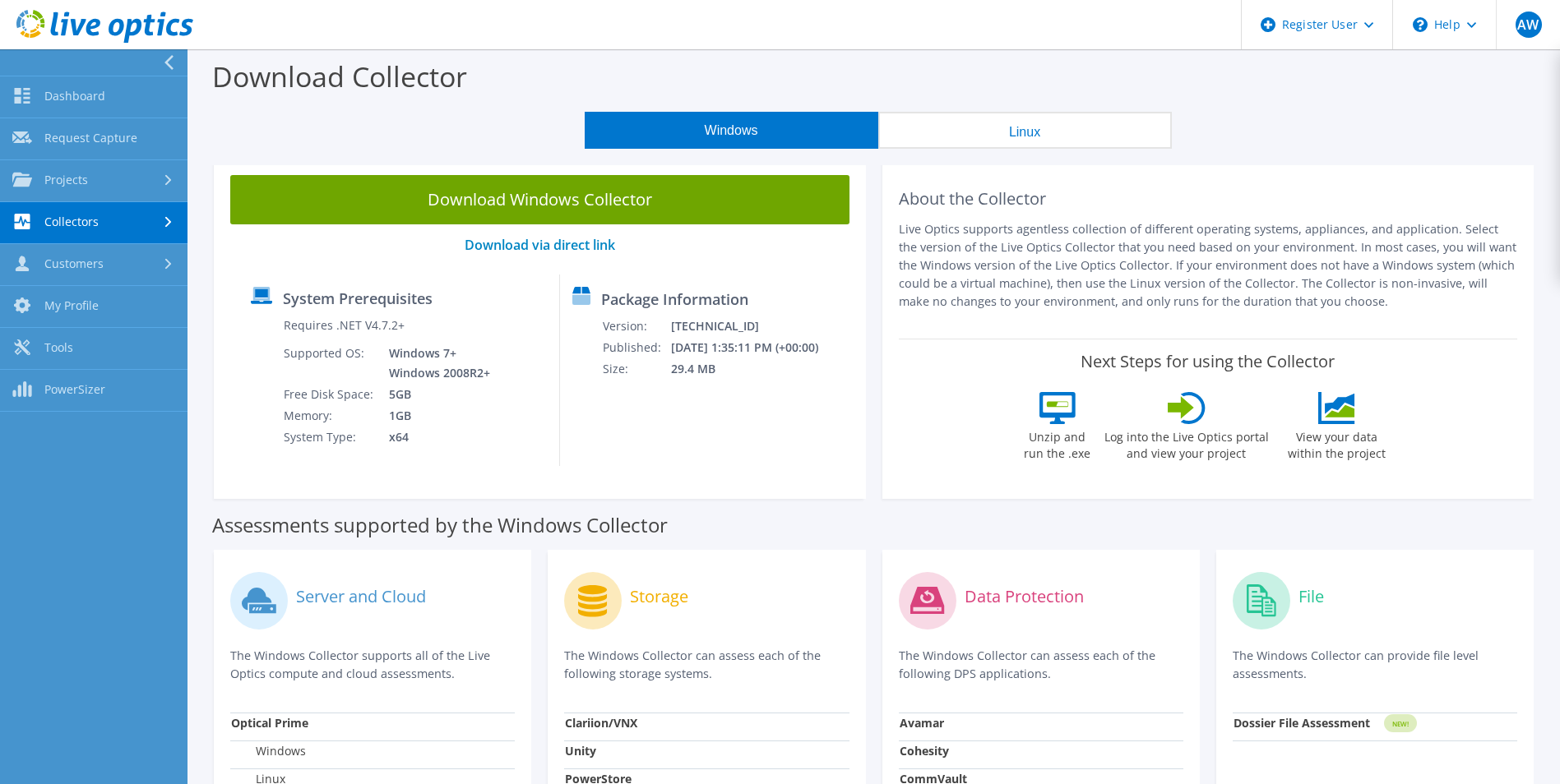
click at [165, 65] on icon at bounding box center [169, 63] width 12 height 15
